Goal: Transaction & Acquisition: Download file/media

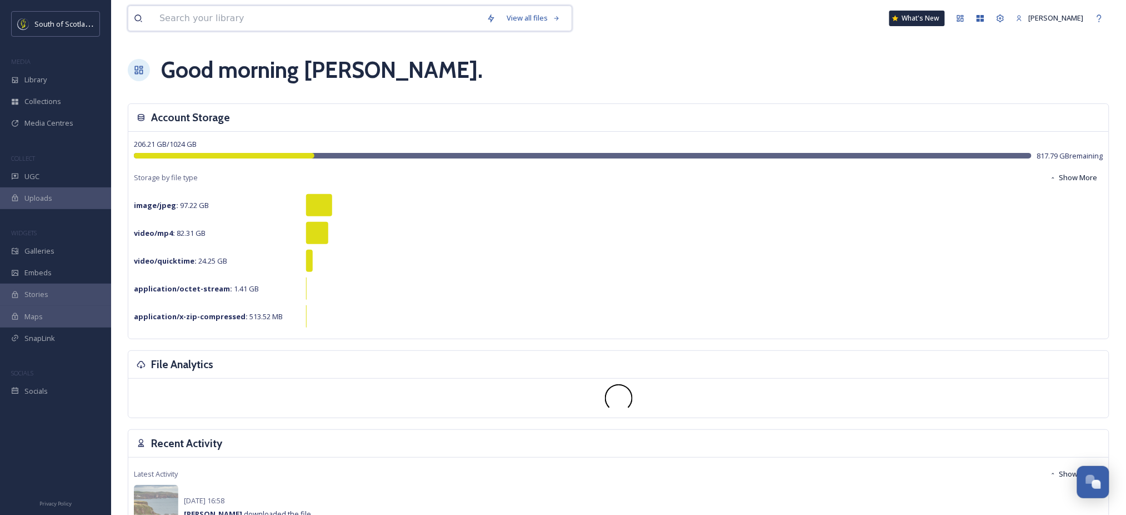
click at [175, 18] on input at bounding box center [317, 18] width 327 height 24
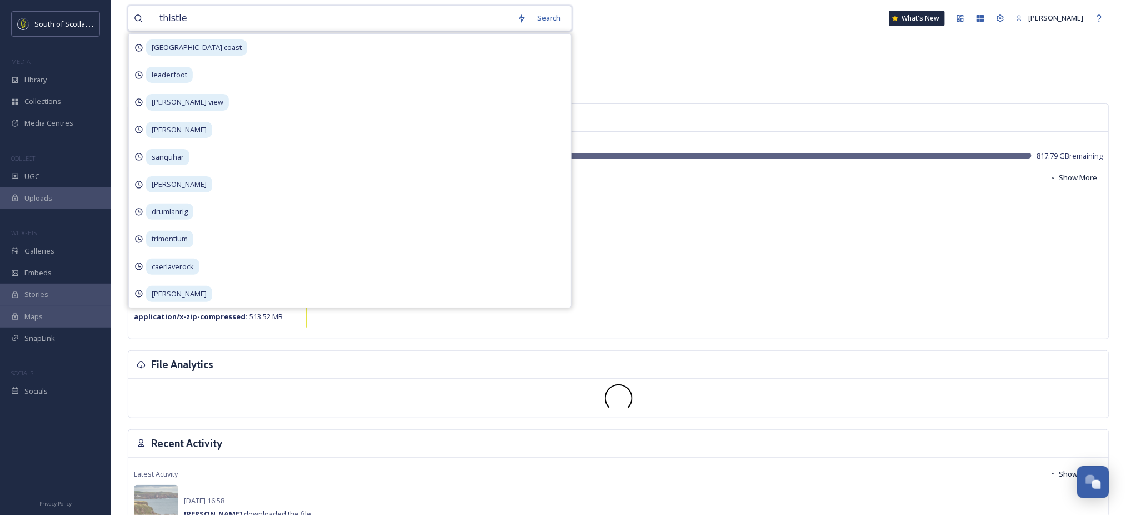
type input "thistles"
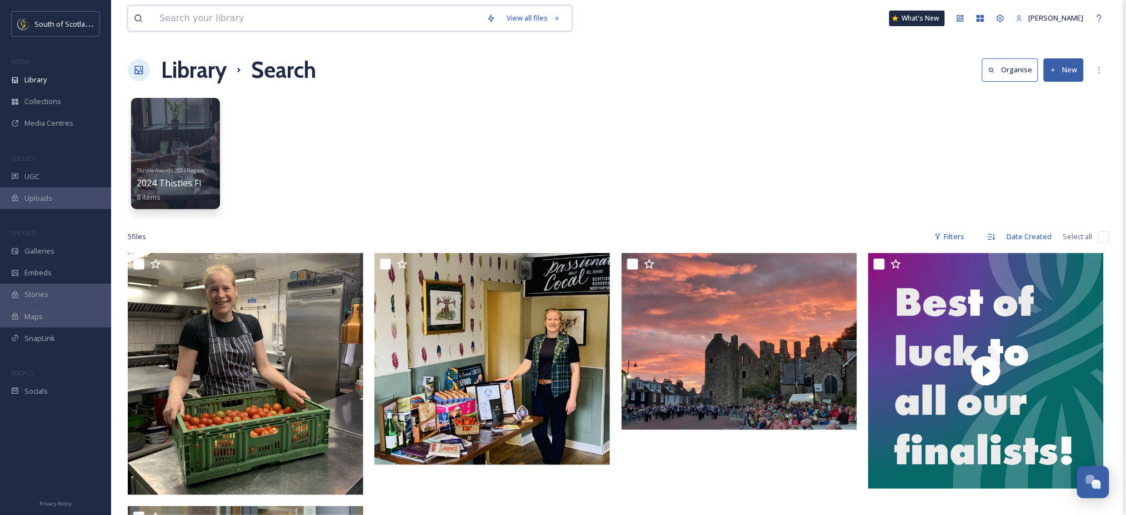
click at [250, 15] on input at bounding box center [317, 18] width 327 height 24
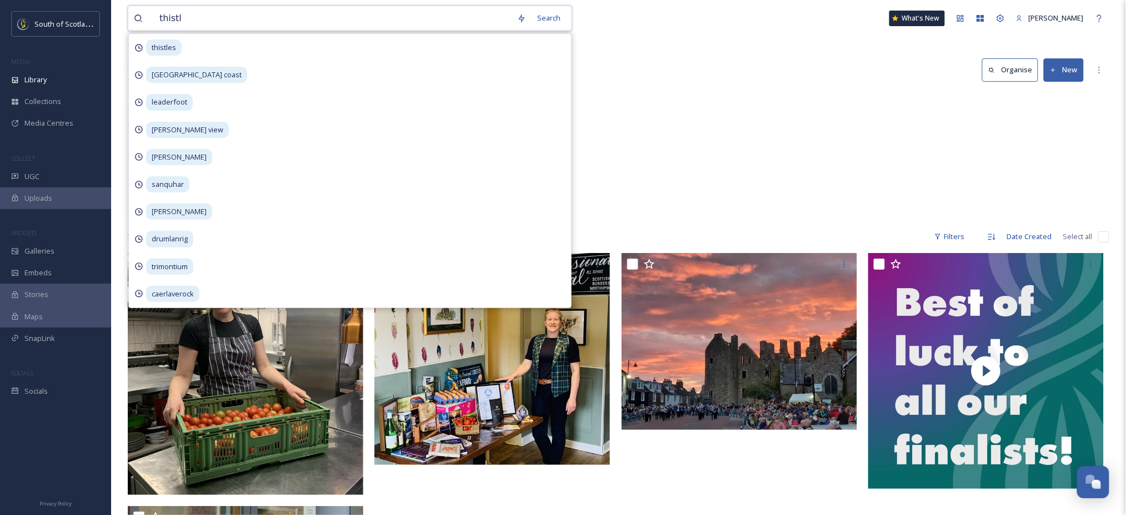
type input "thistle"
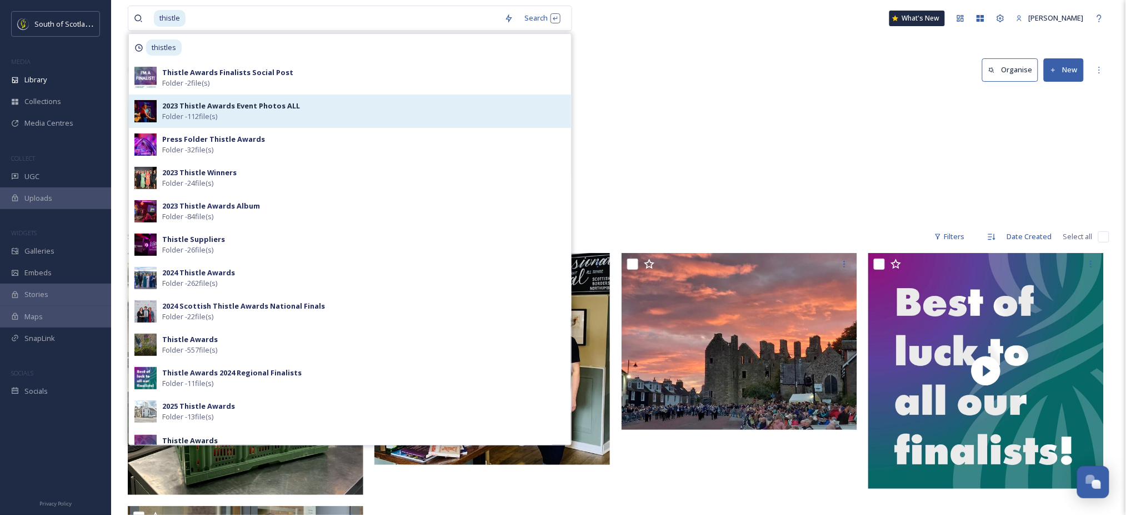
click at [226, 110] on strong "2023 Thistle Awards Event Photos ALL" at bounding box center [231, 106] width 138 height 10
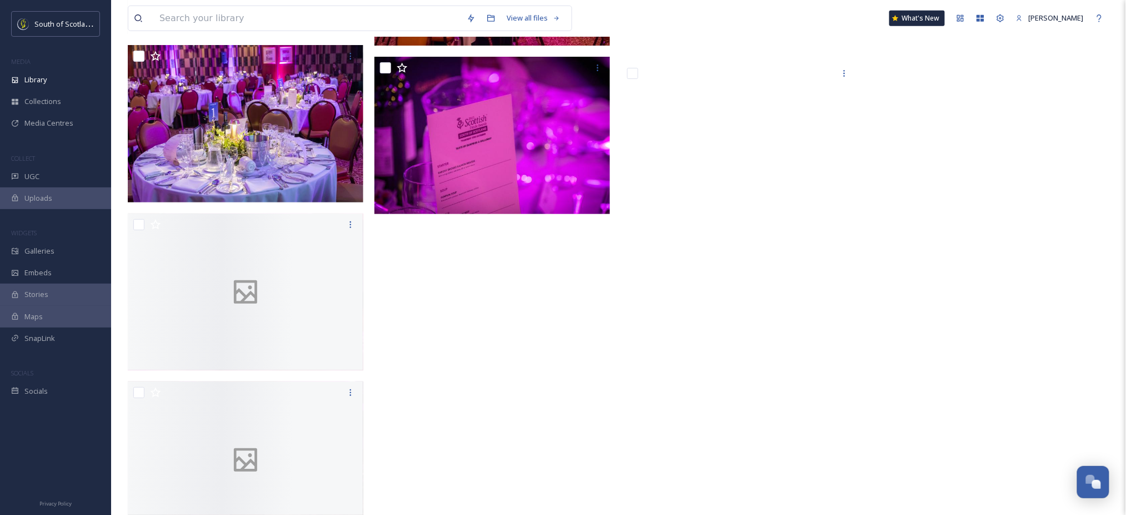
scroll to position [4984, 0]
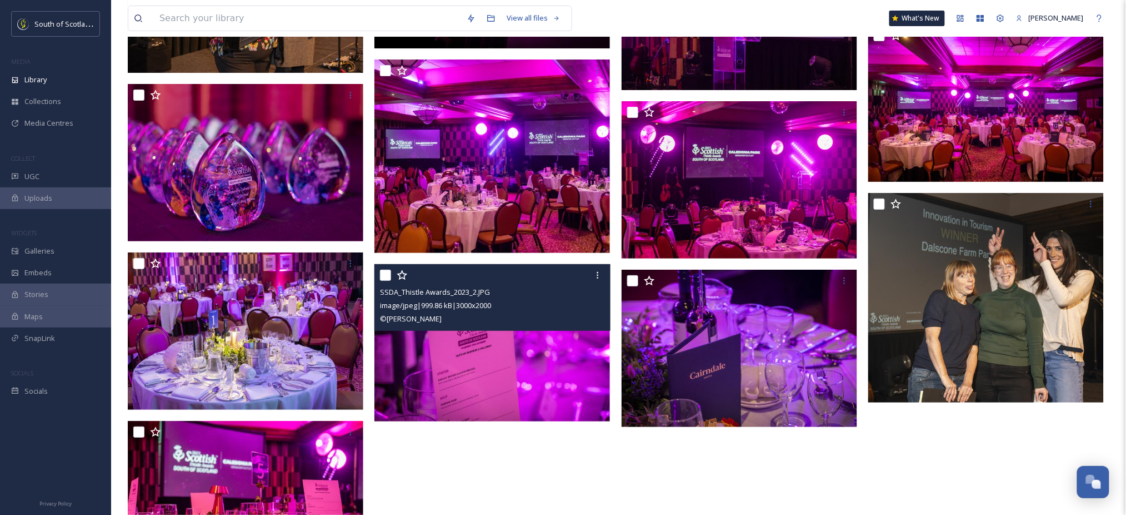
click at [608, 283] on div "SSDA_Thistle Awards_2023_2.JPG image/jpeg | 999.86 kB | 3000 x 2000 © [PERSON_N…" at bounding box center [493, 297] width 236 height 67
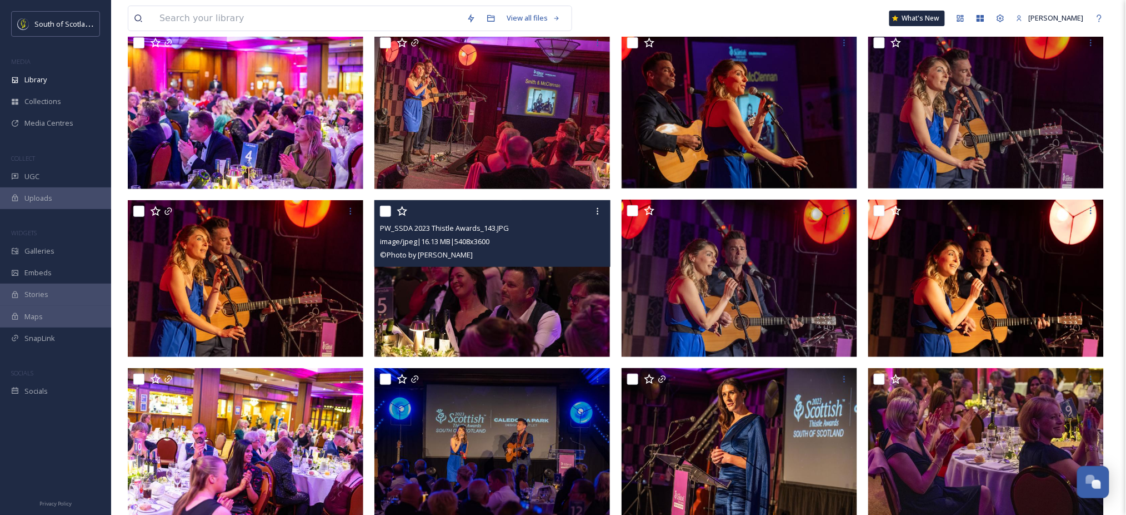
scroll to position [0, 0]
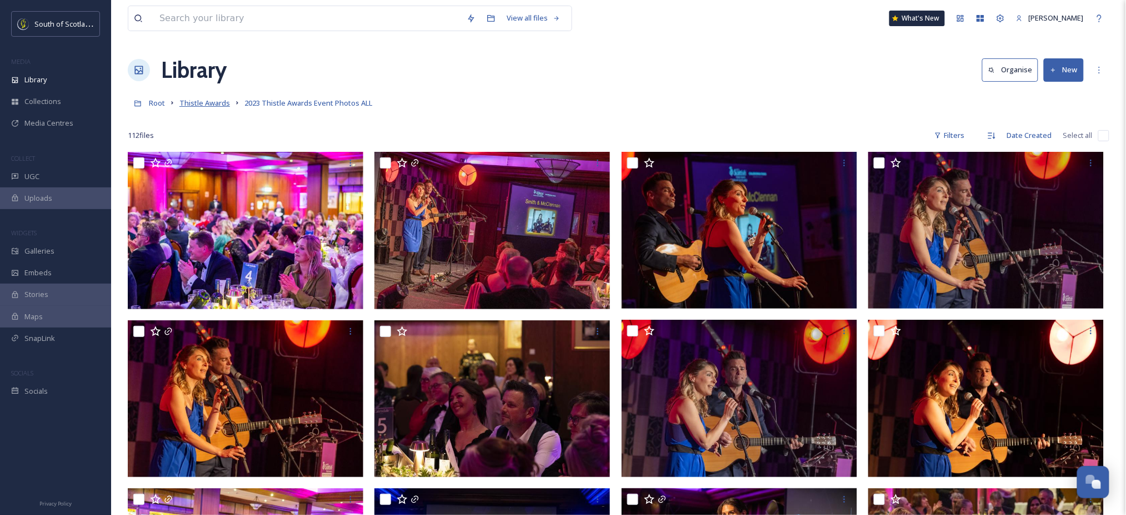
click at [220, 103] on span "Thistle Awards" at bounding box center [204, 103] width 51 height 10
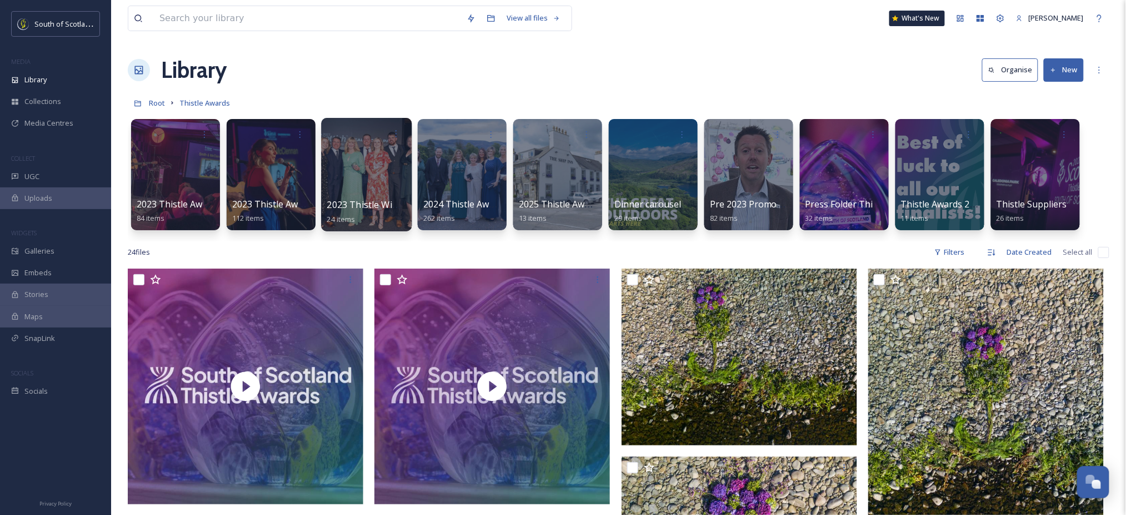
click at [341, 168] on div at bounding box center [366, 174] width 91 height 113
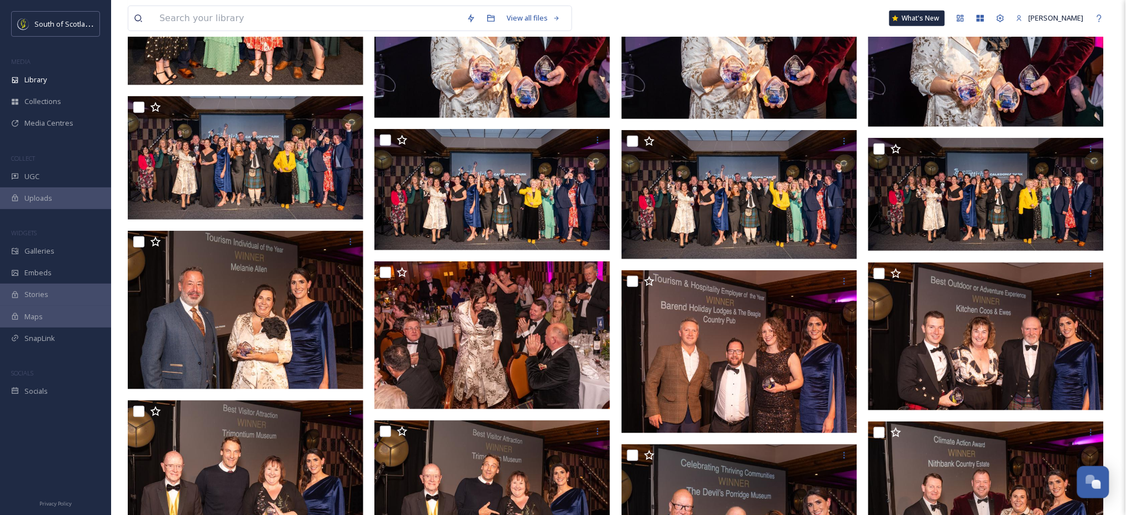
scroll to position [338, 0]
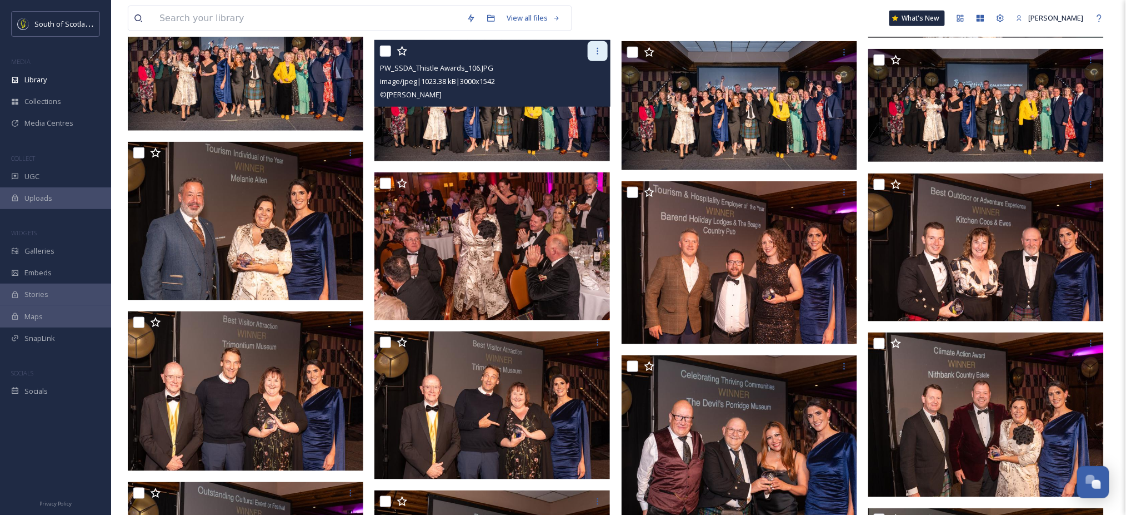
click at [595, 56] on div at bounding box center [598, 51] width 20 height 20
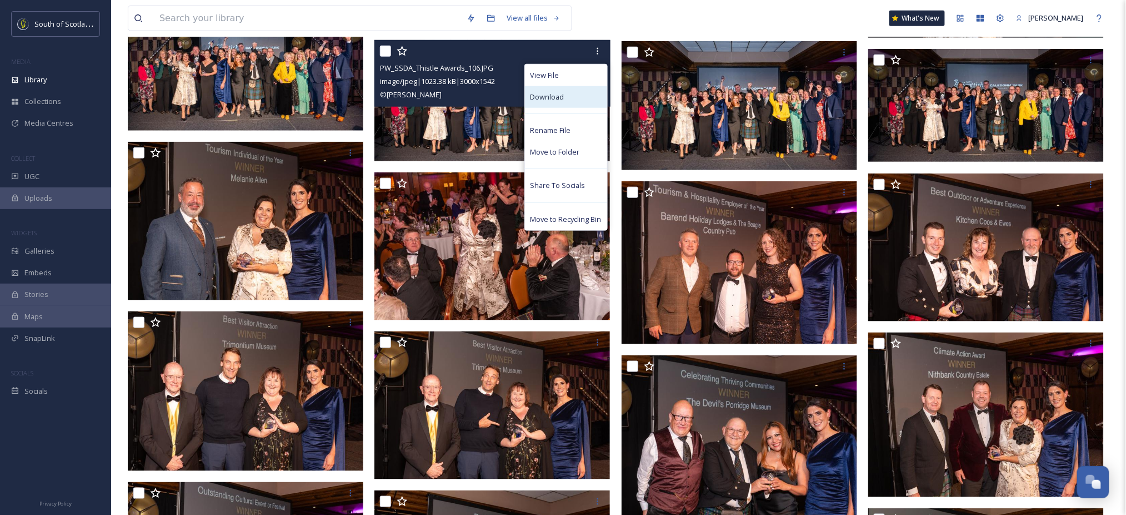
click at [556, 98] on span "Download" at bounding box center [548, 97] width 34 height 11
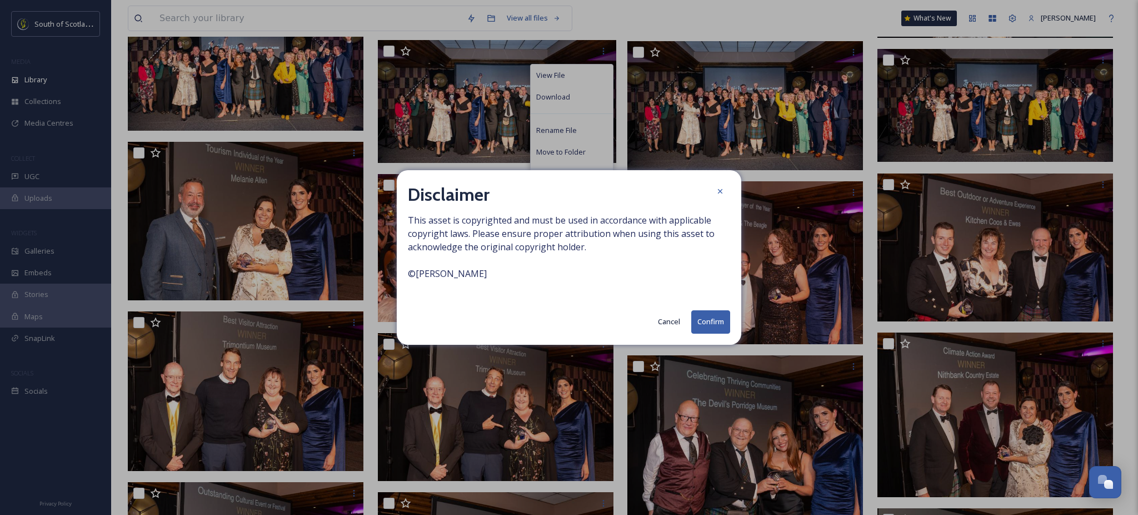
click at [710, 321] on button "Confirm" at bounding box center [710, 321] width 39 height 23
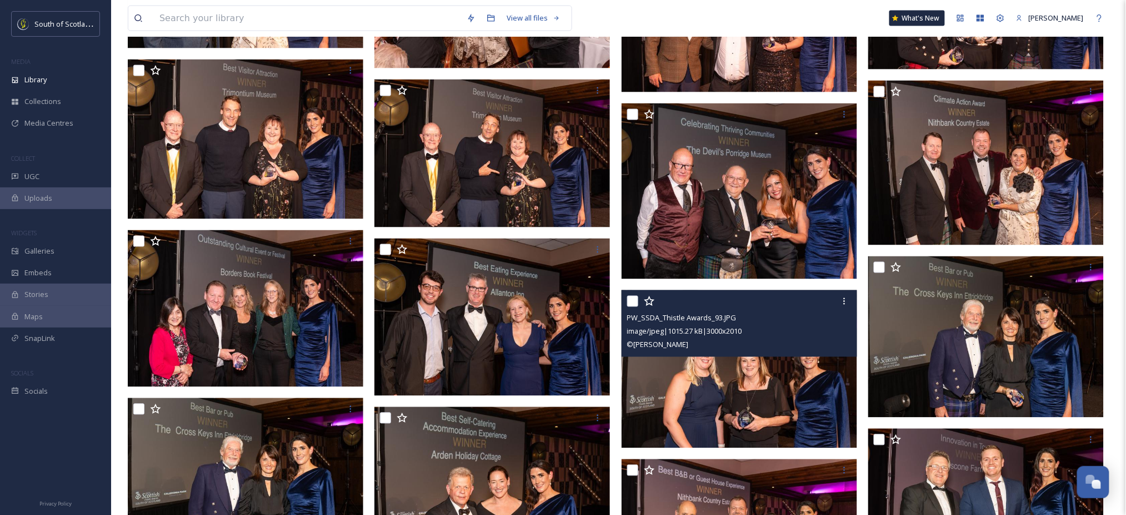
scroll to position [710, 0]
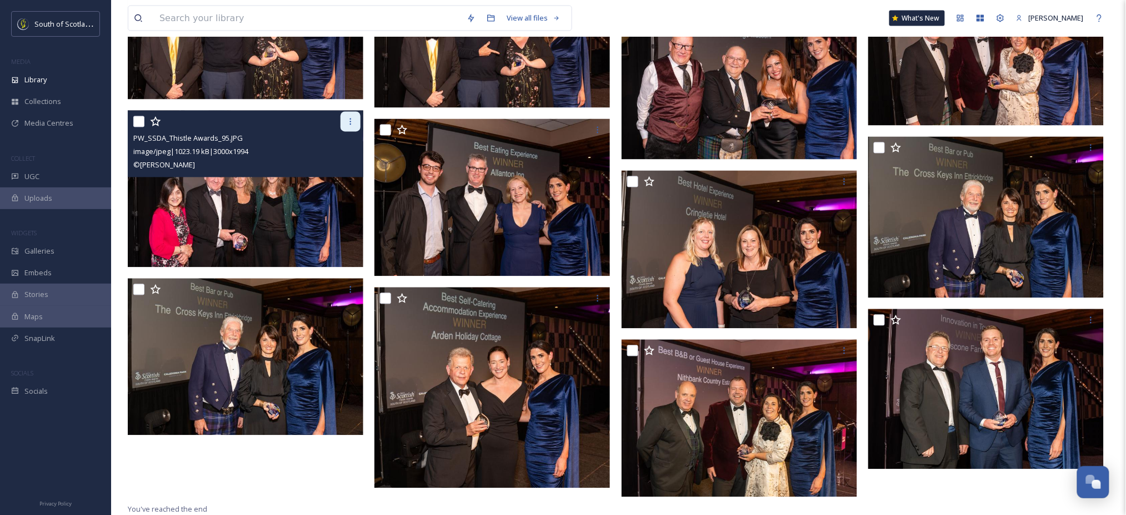
click at [354, 119] on icon at bounding box center [350, 121] width 9 height 9
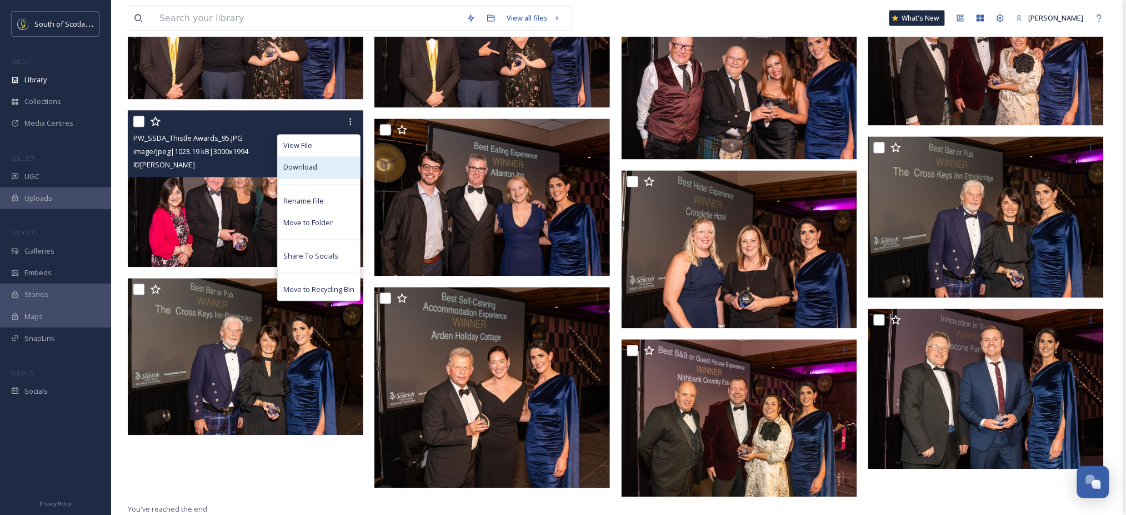
click at [310, 167] on span "Download" at bounding box center [300, 167] width 34 height 11
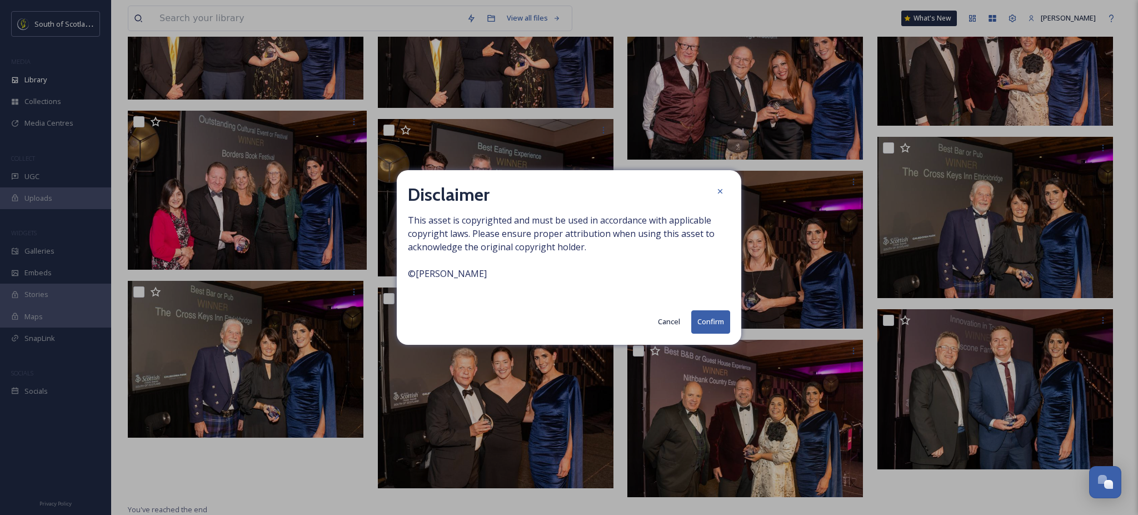
click at [705, 313] on button "Confirm" at bounding box center [710, 321] width 39 height 23
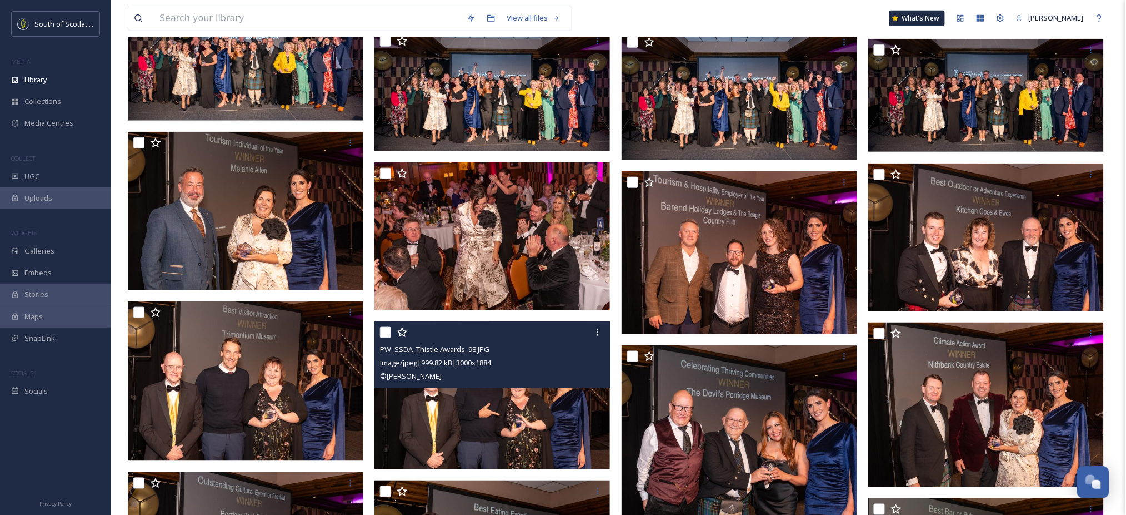
scroll to position [348, 0]
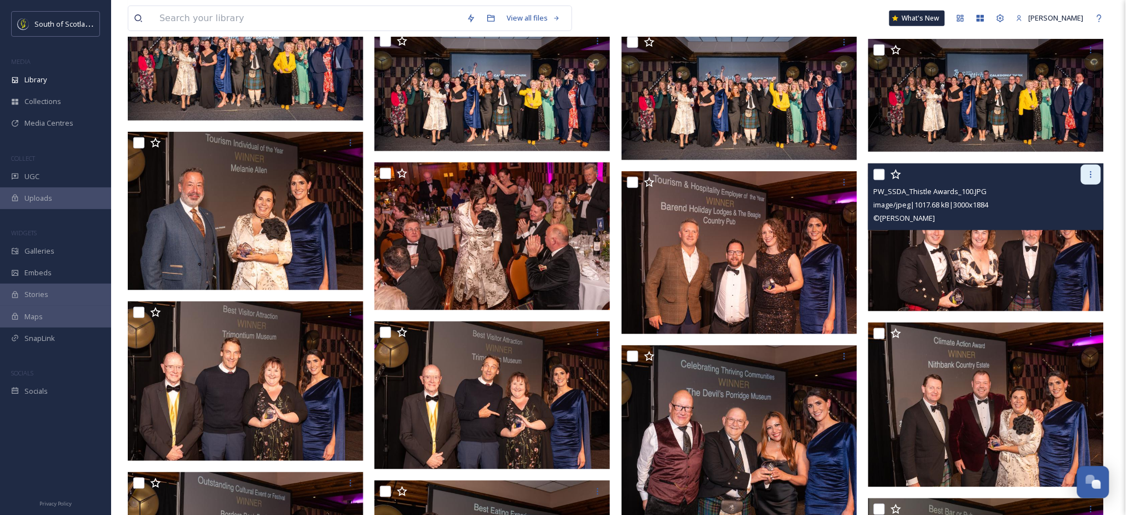
click at [1091, 179] on div at bounding box center [1091, 174] width 20 height 20
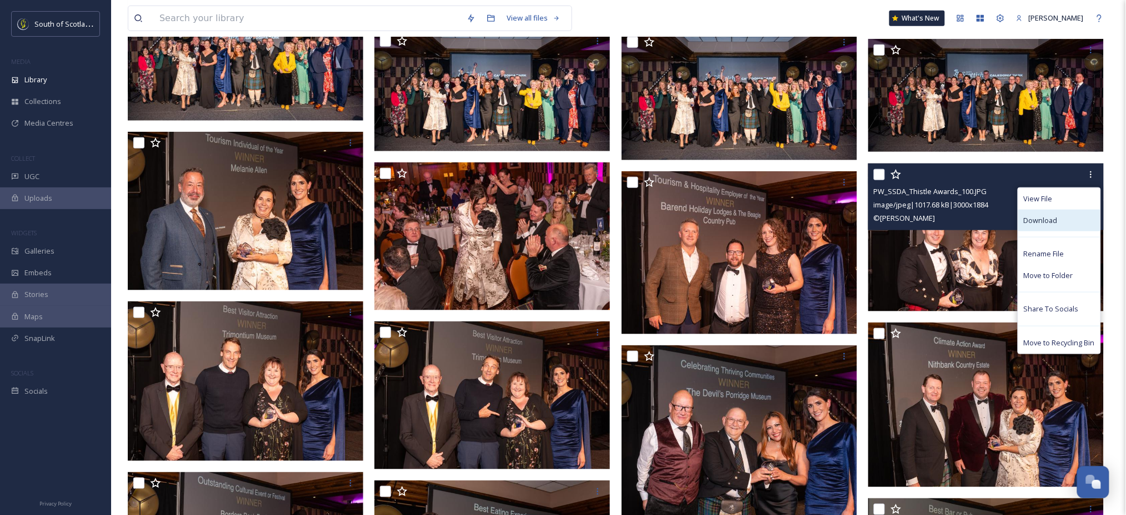
click at [1053, 225] on span "Download" at bounding box center [1041, 220] width 34 height 11
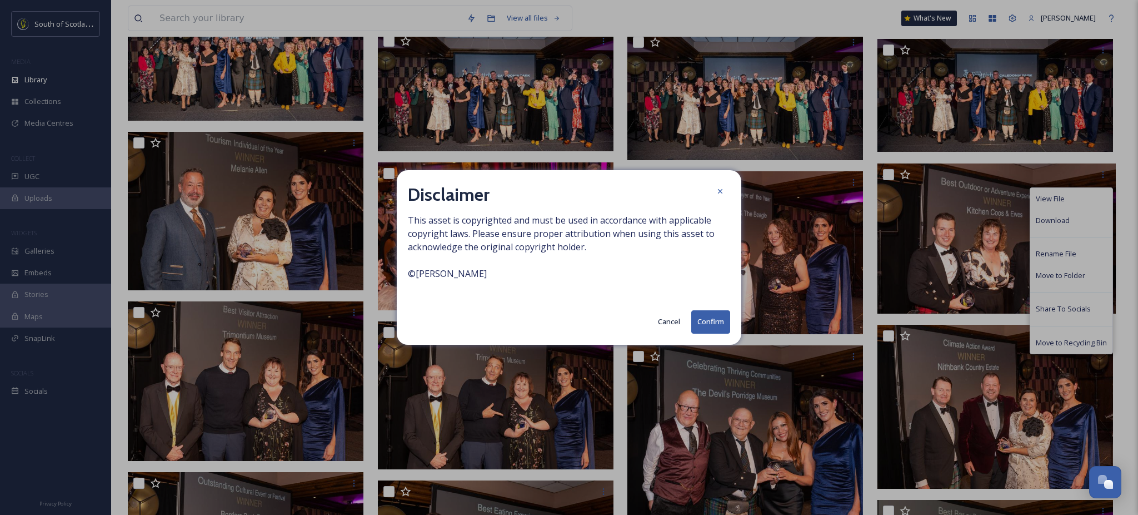
click at [704, 323] on button "Confirm" at bounding box center [710, 321] width 39 height 23
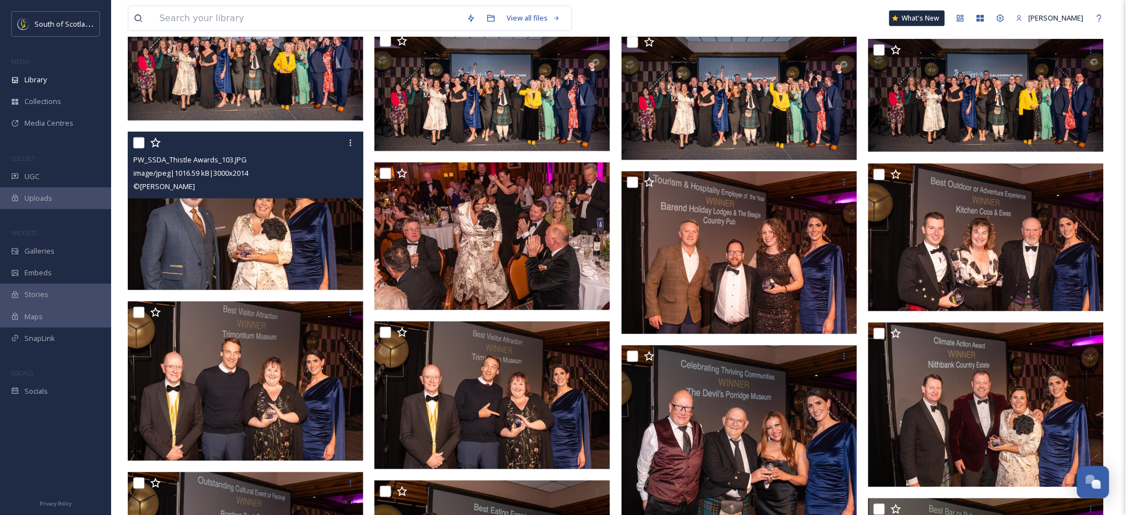
scroll to position [0, 0]
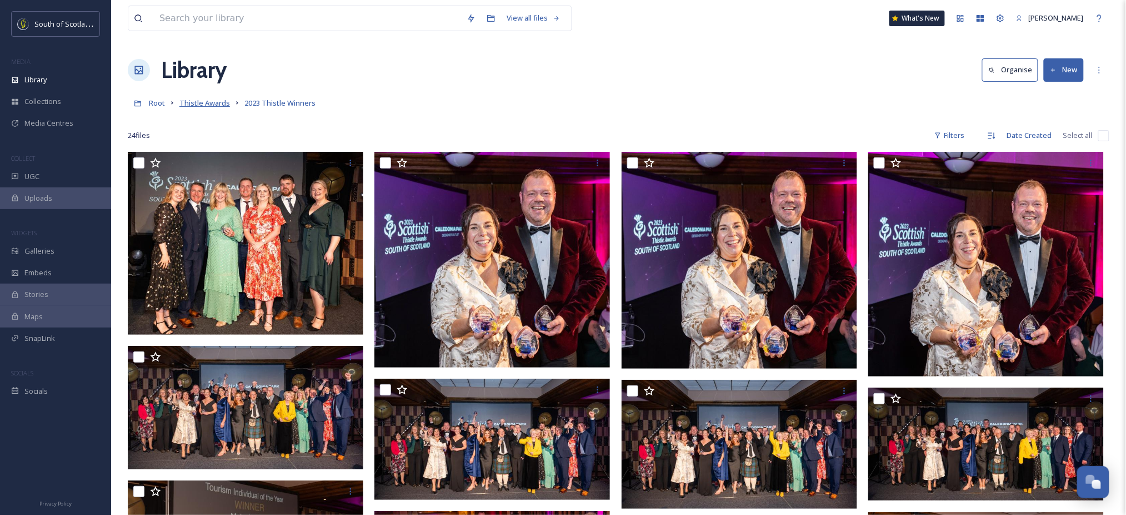
click at [215, 108] on span "Thistle Awards" at bounding box center [204, 103] width 51 height 10
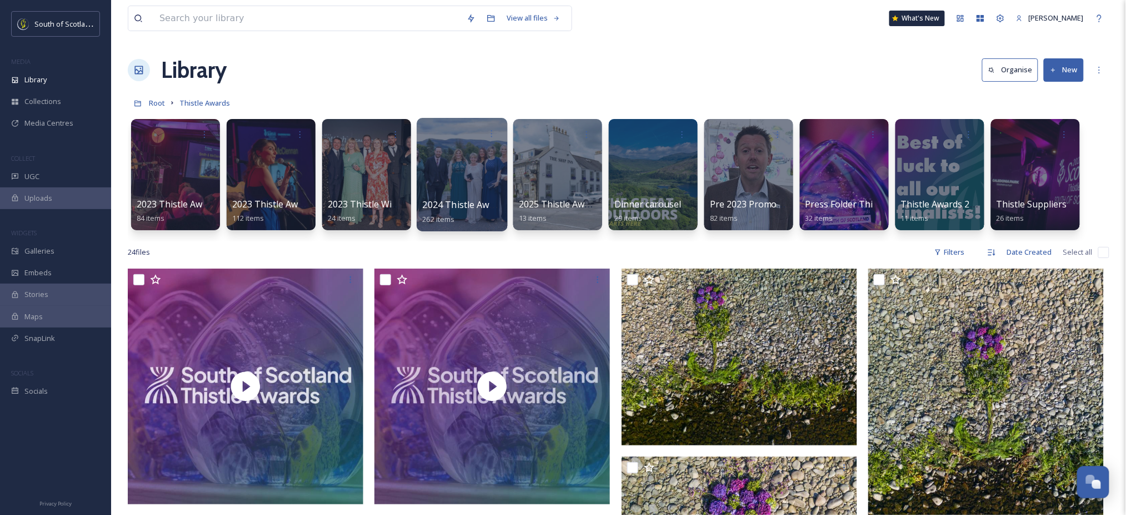
click at [466, 157] on div at bounding box center [462, 174] width 91 height 113
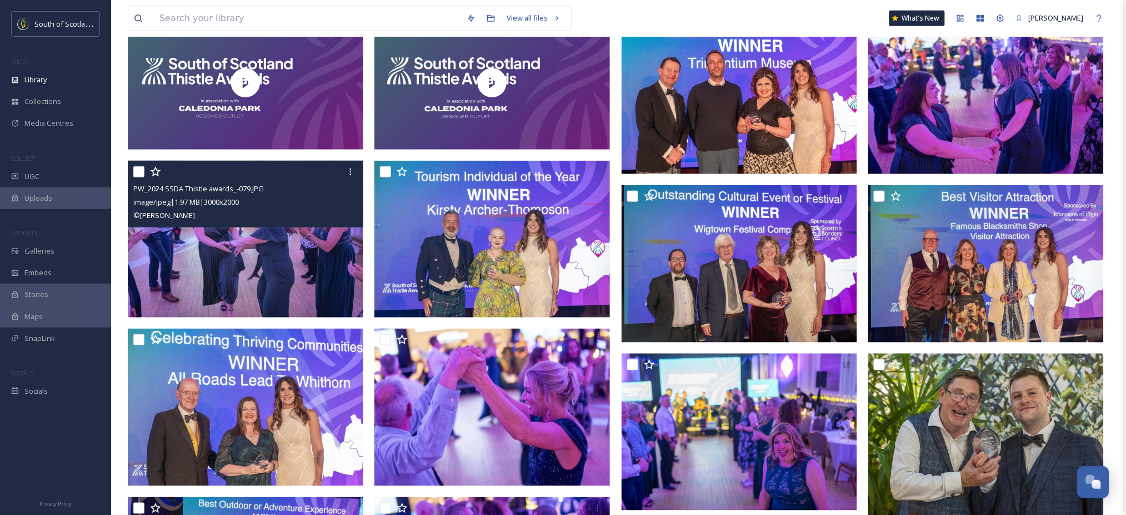
scroll to position [252, 0]
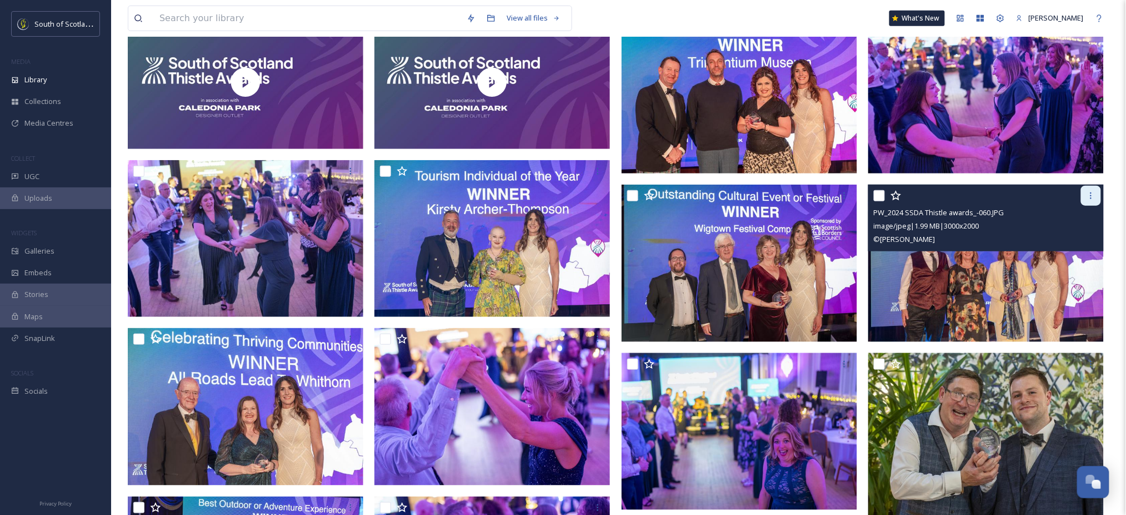
click at [1091, 196] on icon at bounding box center [1091, 195] width 9 height 9
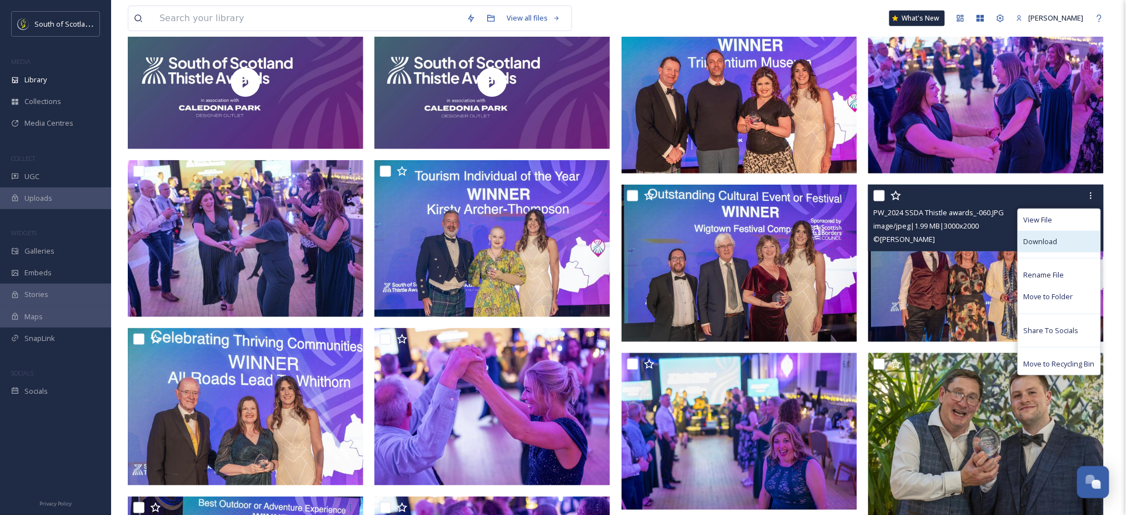
click at [1047, 235] on div "Download" at bounding box center [1060, 242] width 82 height 22
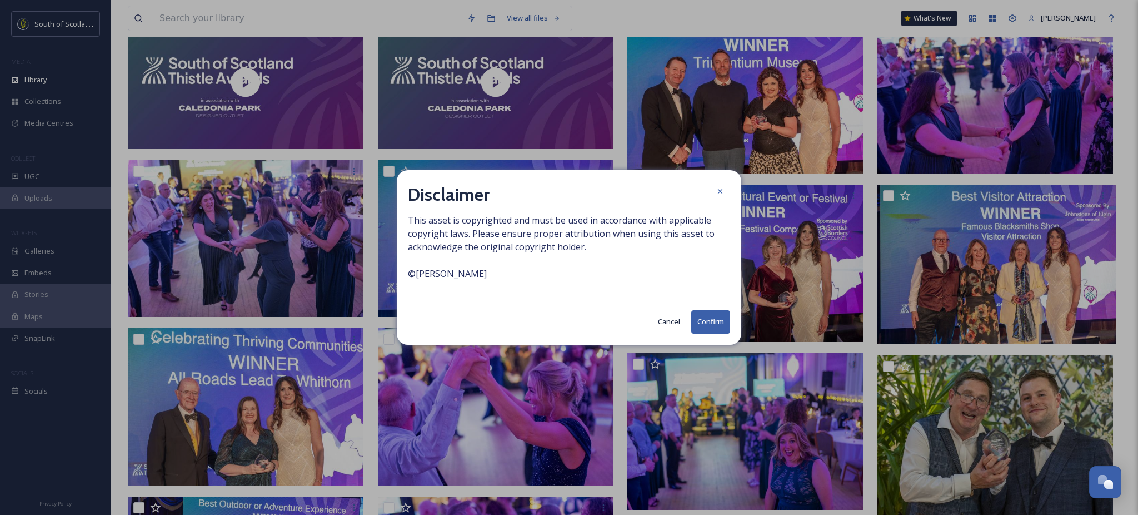
click at [717, 327] on button "Confirm" at bounding box center [710, 321] width 39 height 23
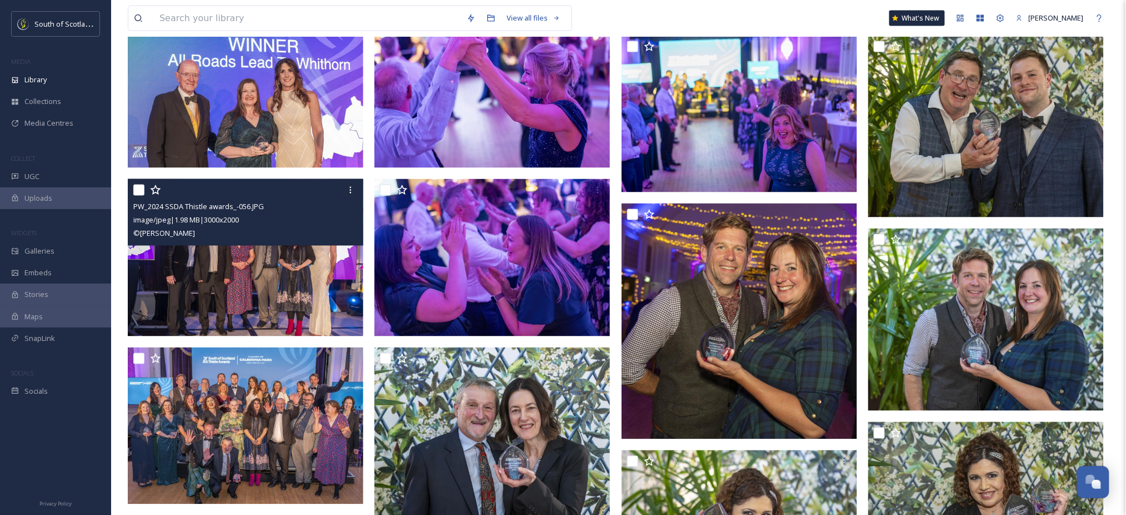
scroll to position [415, 0]
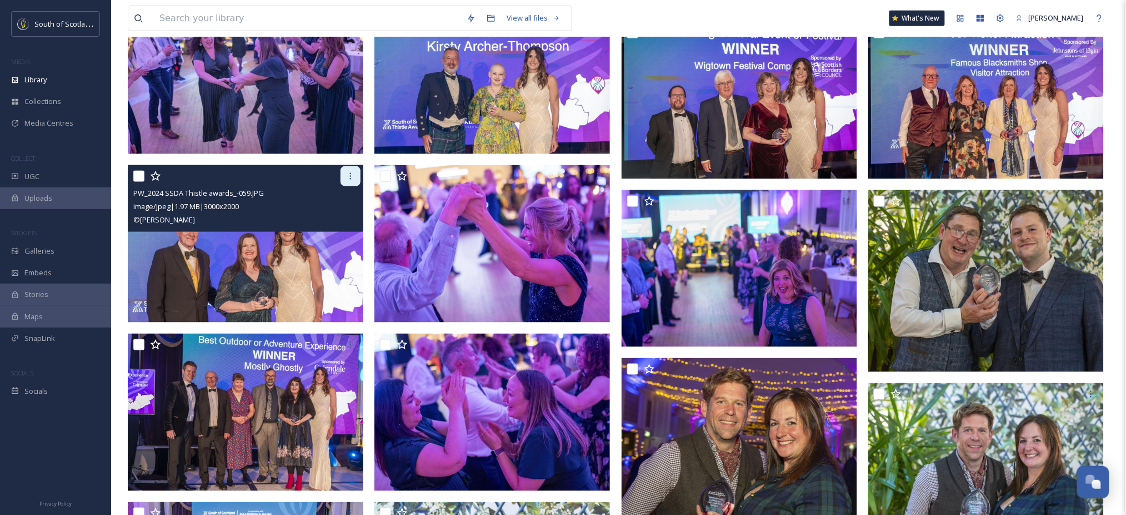
click at [351, 174] on icon at bounding box center [350, 176] width 9 height 9
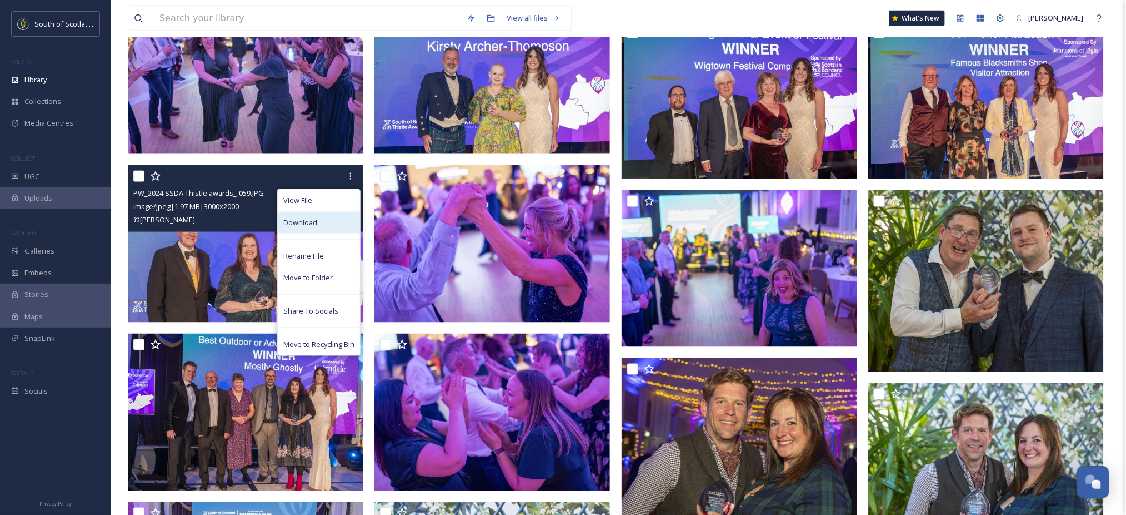
click at [330, 223] on div "Download" at bounding box center [319, 223] width 82 height 22
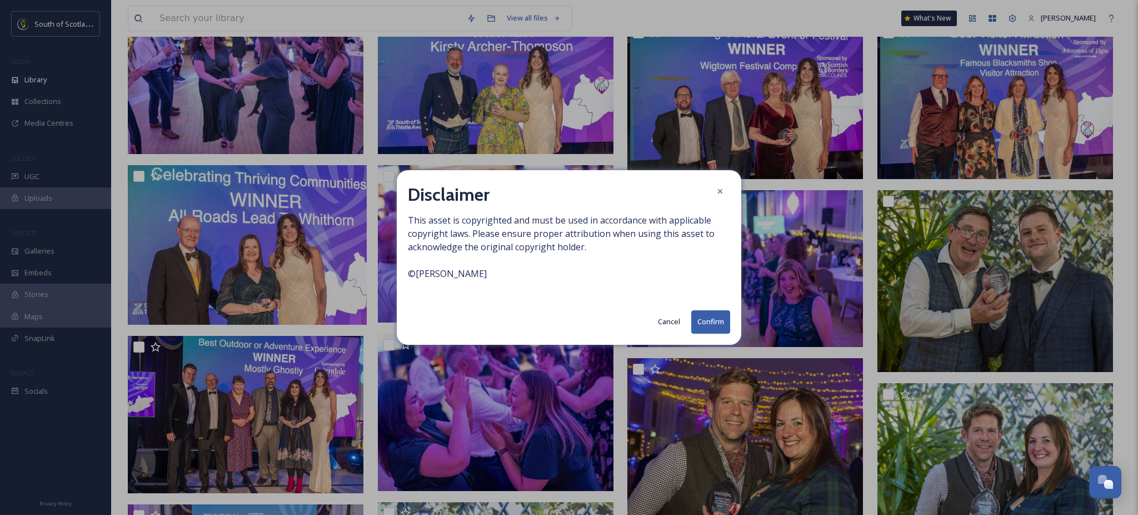
click at [694, 318] on button "Confirm" at bounding box center [710, 321] width 39 height 23
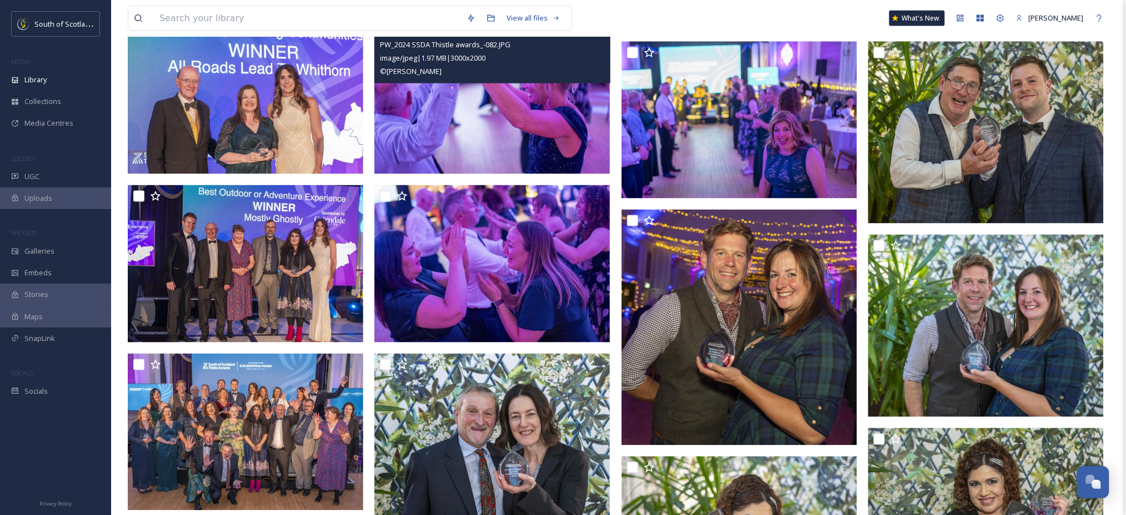
scroll to position [569, 0]
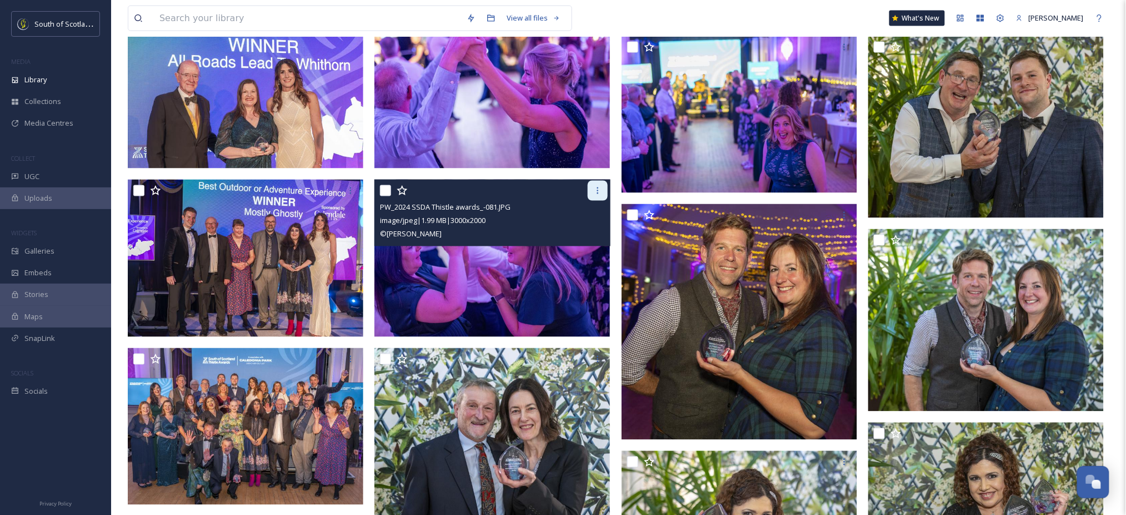
click at [592, 187] on div at bounding box center [598, 191] width 20 height 20
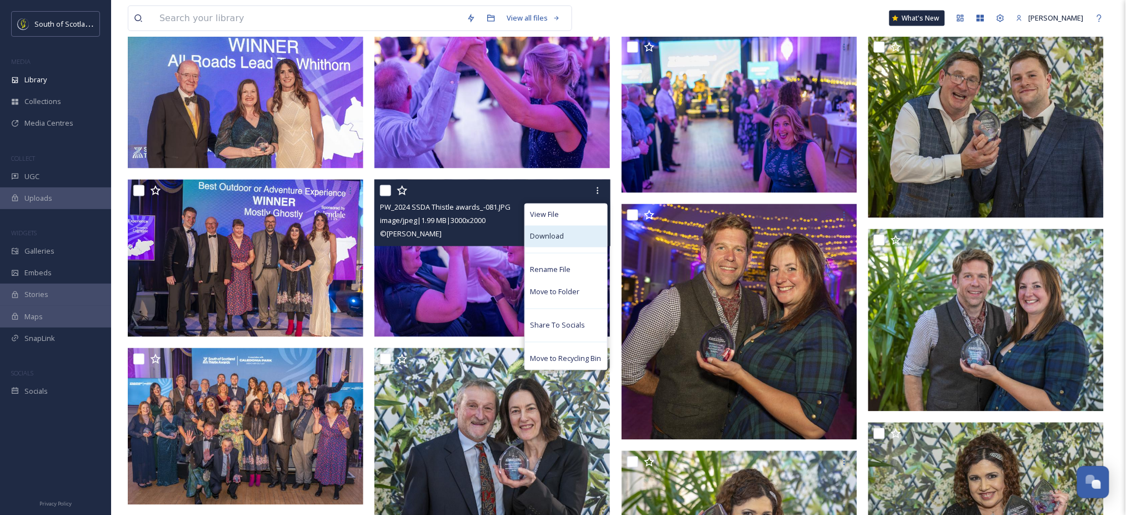
click at [576, 241] on div "Download" at bounding box center [566, 237] width 82 height 22
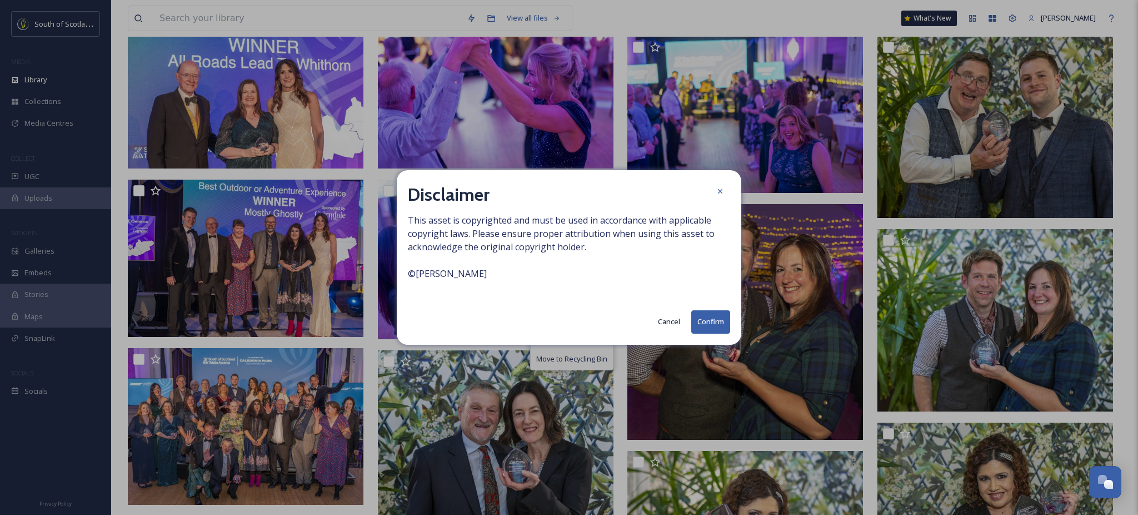
click at [709, 316] on button "Confirm" at bounding box center [710, 321] width 39 height 23
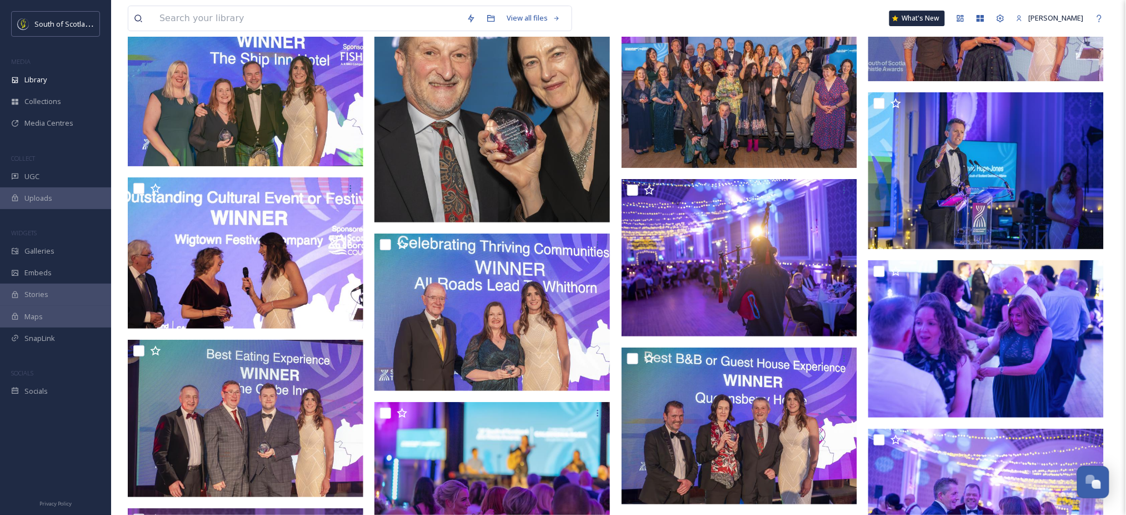
scroll to position [5920, 0]
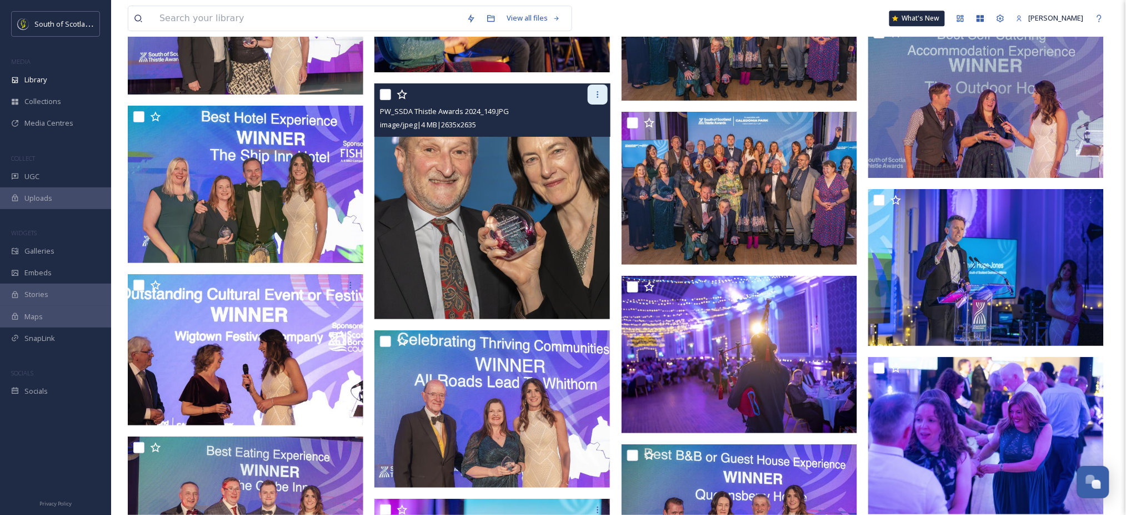
click at [600, 90] on icon at bounding box center [597, 94] width 9 height 9
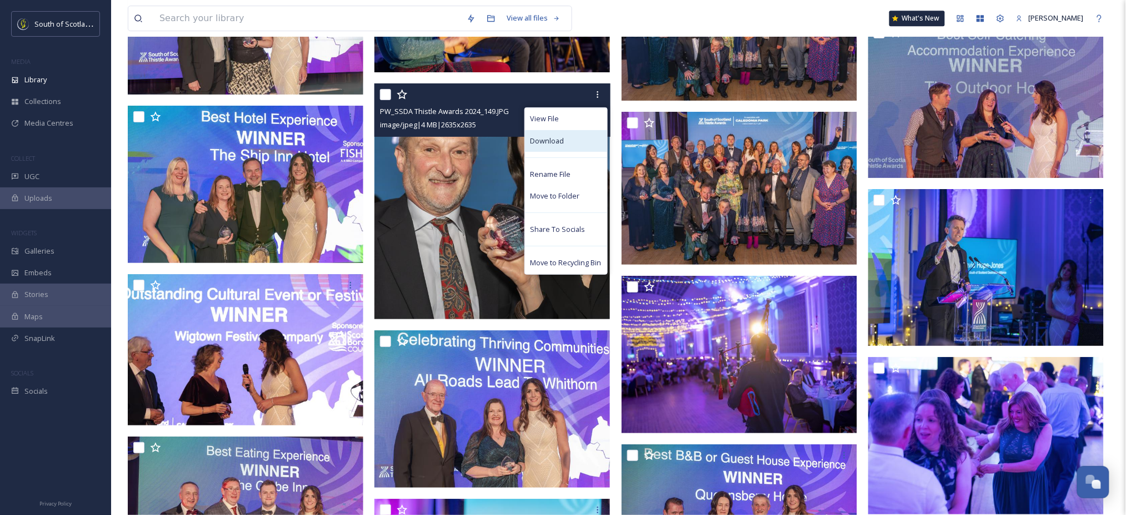
click at [565, 143] on div "Download" at bounding box center [566, 141] width 82 height 22
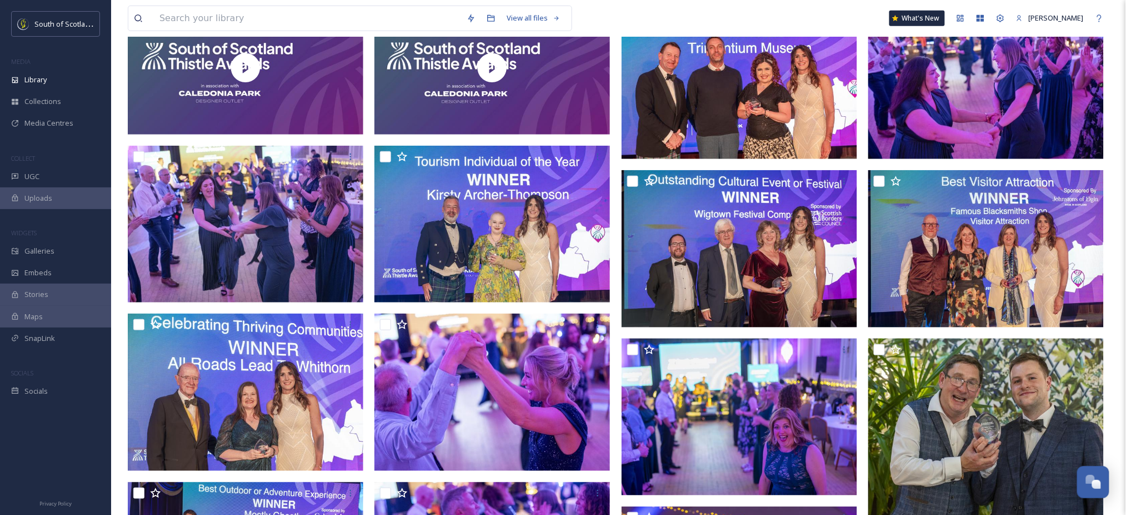
scroll to position [0, 0]
